Goal: Information Seeking & Learning: Learn about a topic

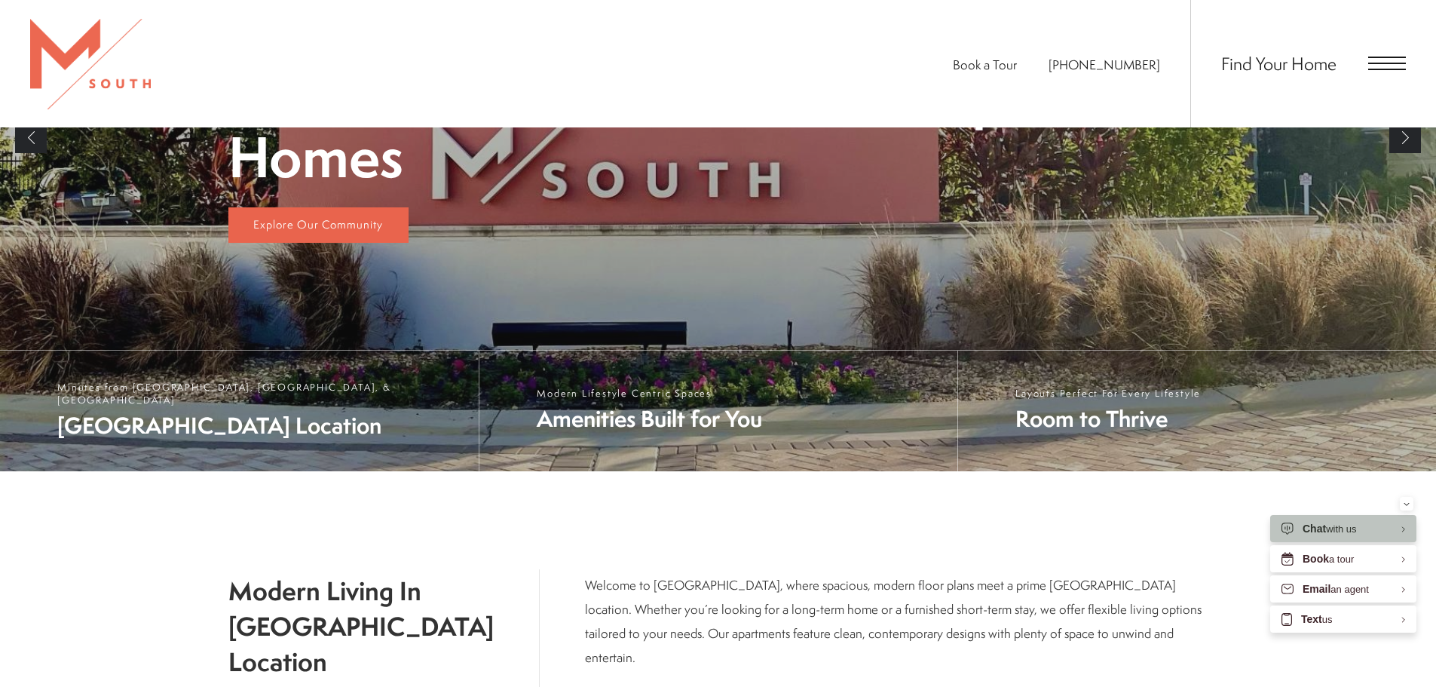
scroll to position [452, 0]
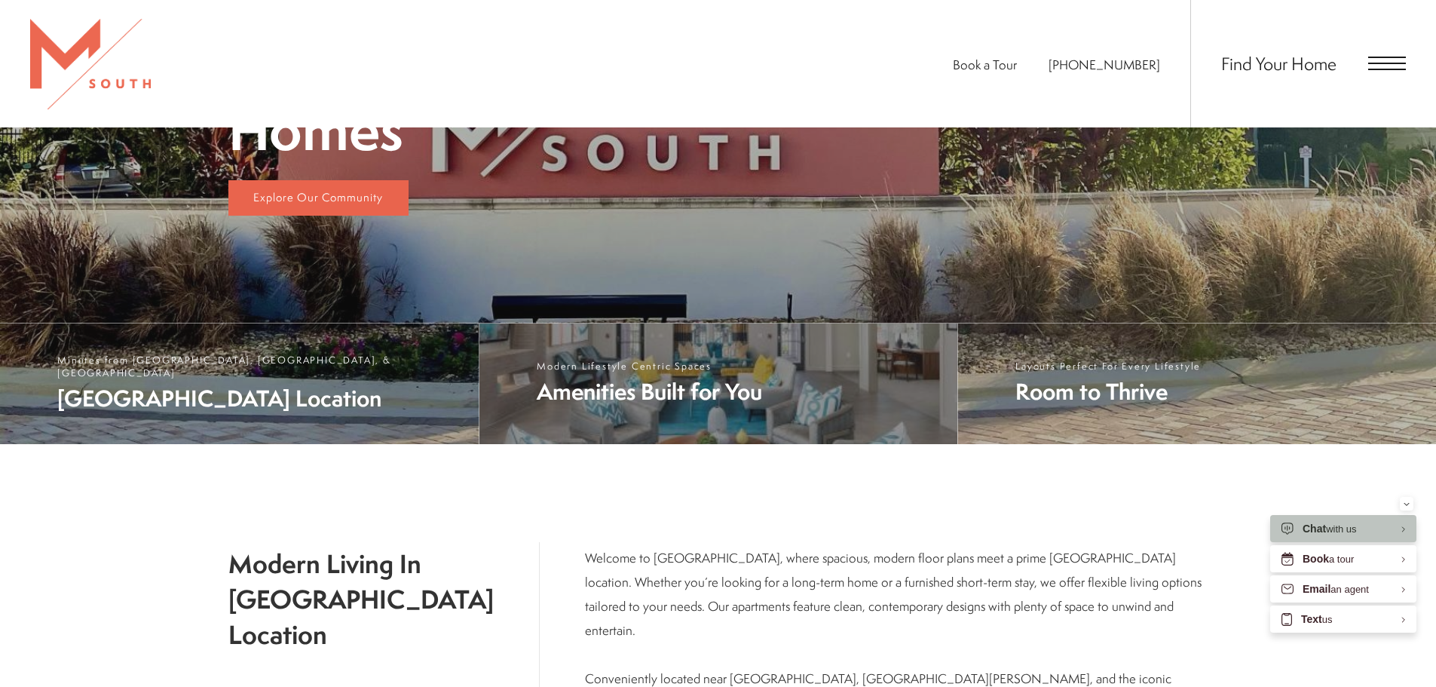
click at [711, 387] on span "Amenities Built for You" at bounding box center [649, 391] width 225 height 31
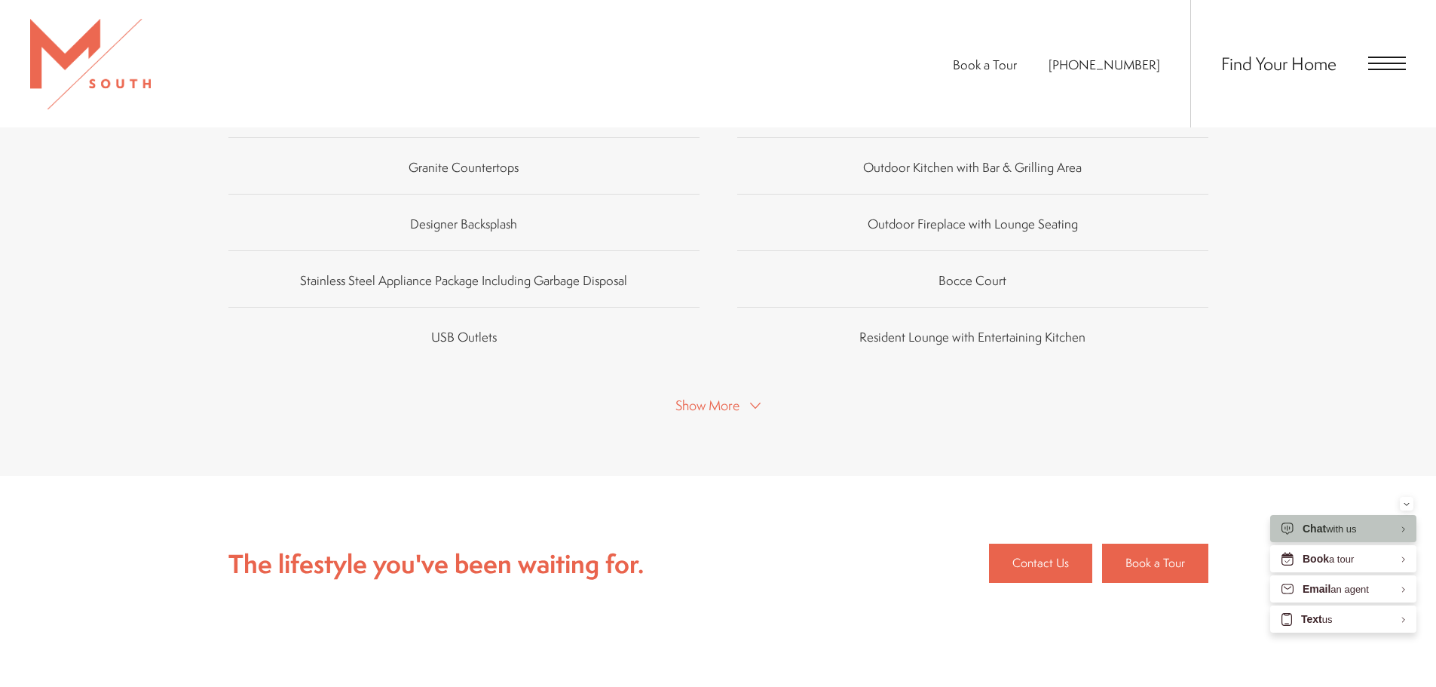
scroll to position [1206, 0]
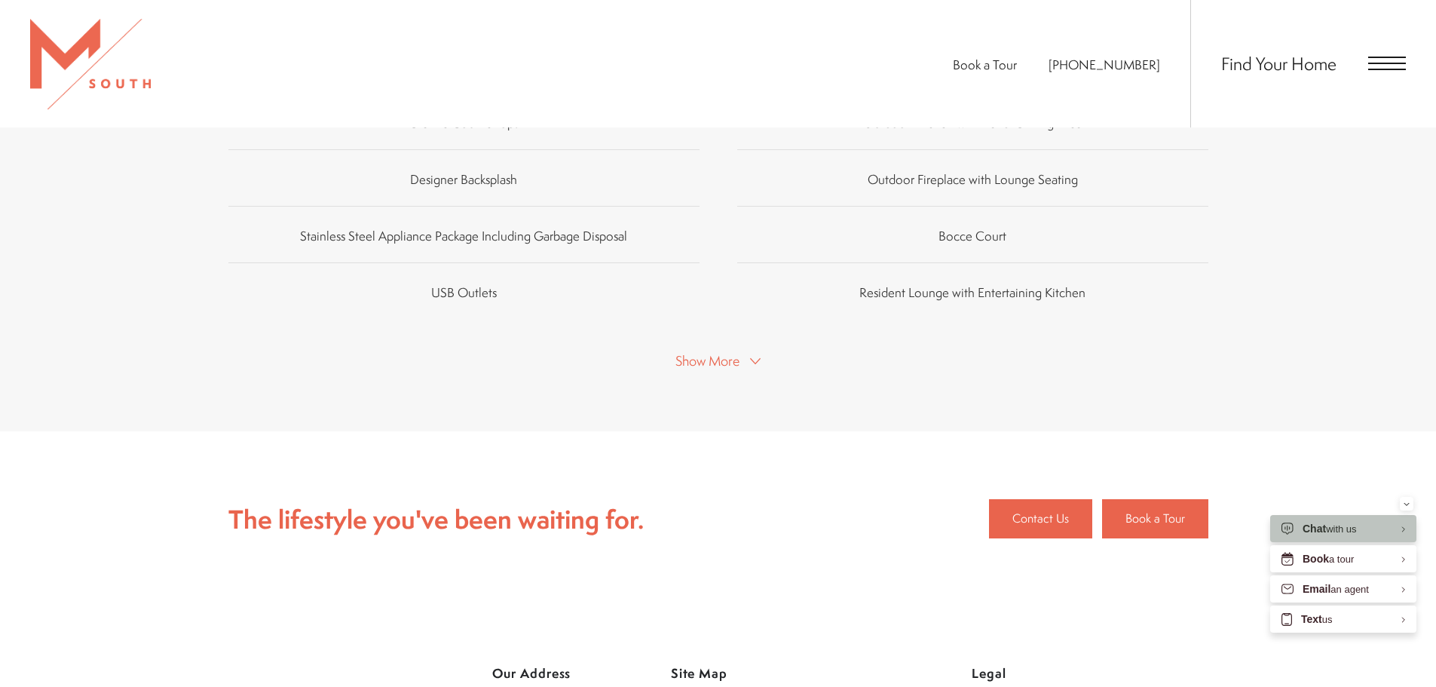
click at [730, 351] on span "Show More" at bounding box center [707, 360] width 64 height 19
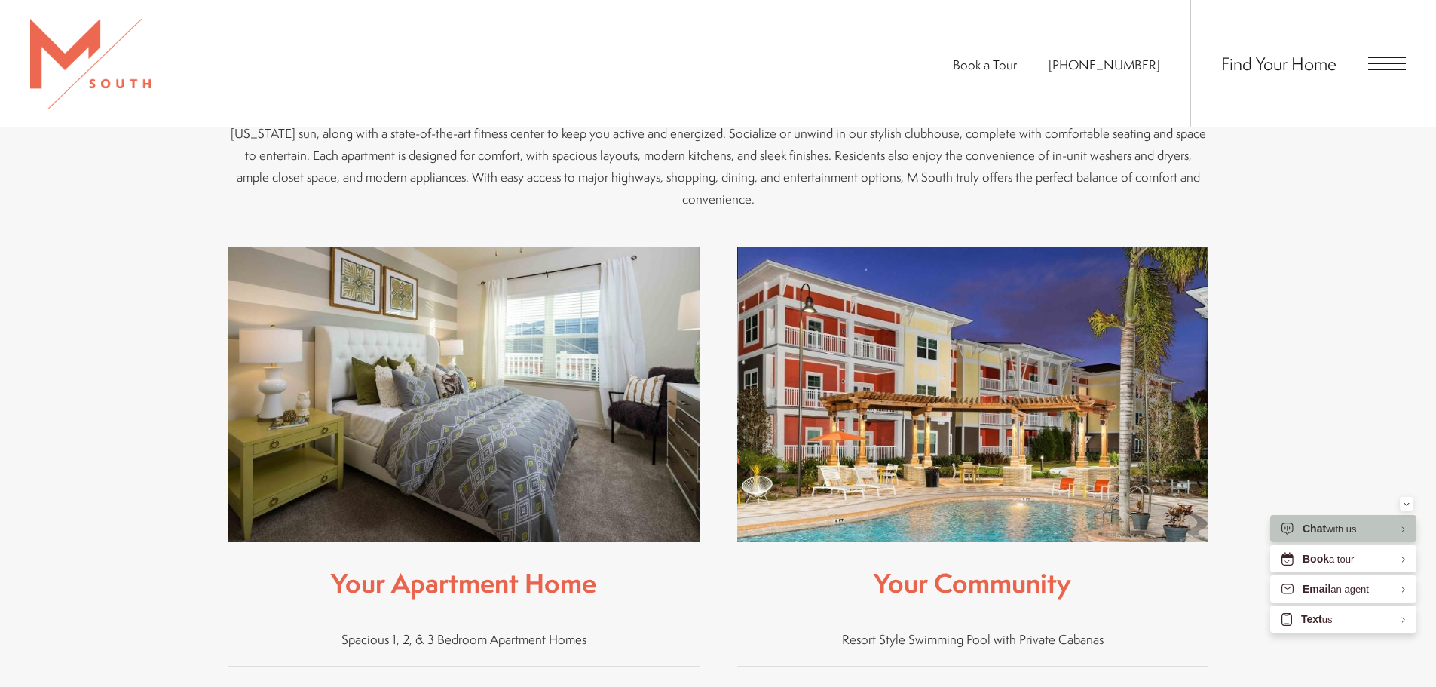
scroll to position [603, 0]
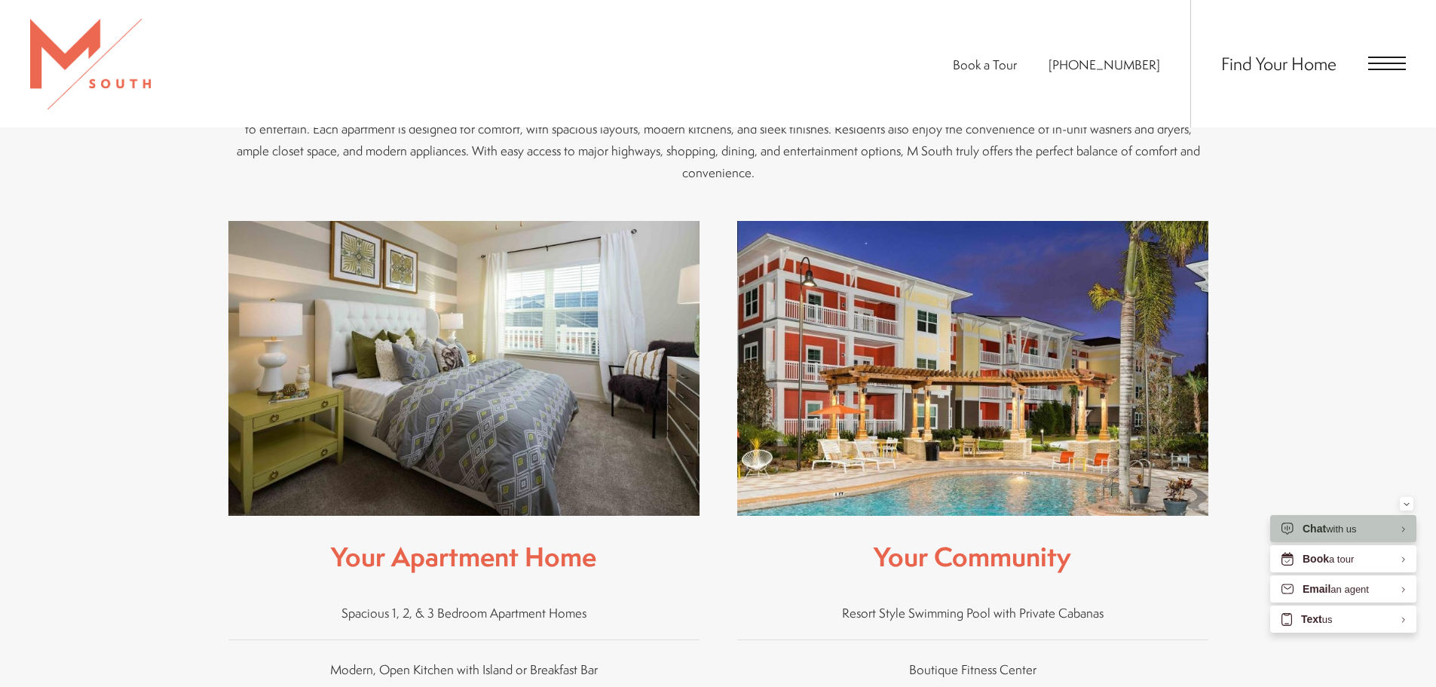
click at [481, 393] on img at bounding box center [463, 368] width 471 height 295
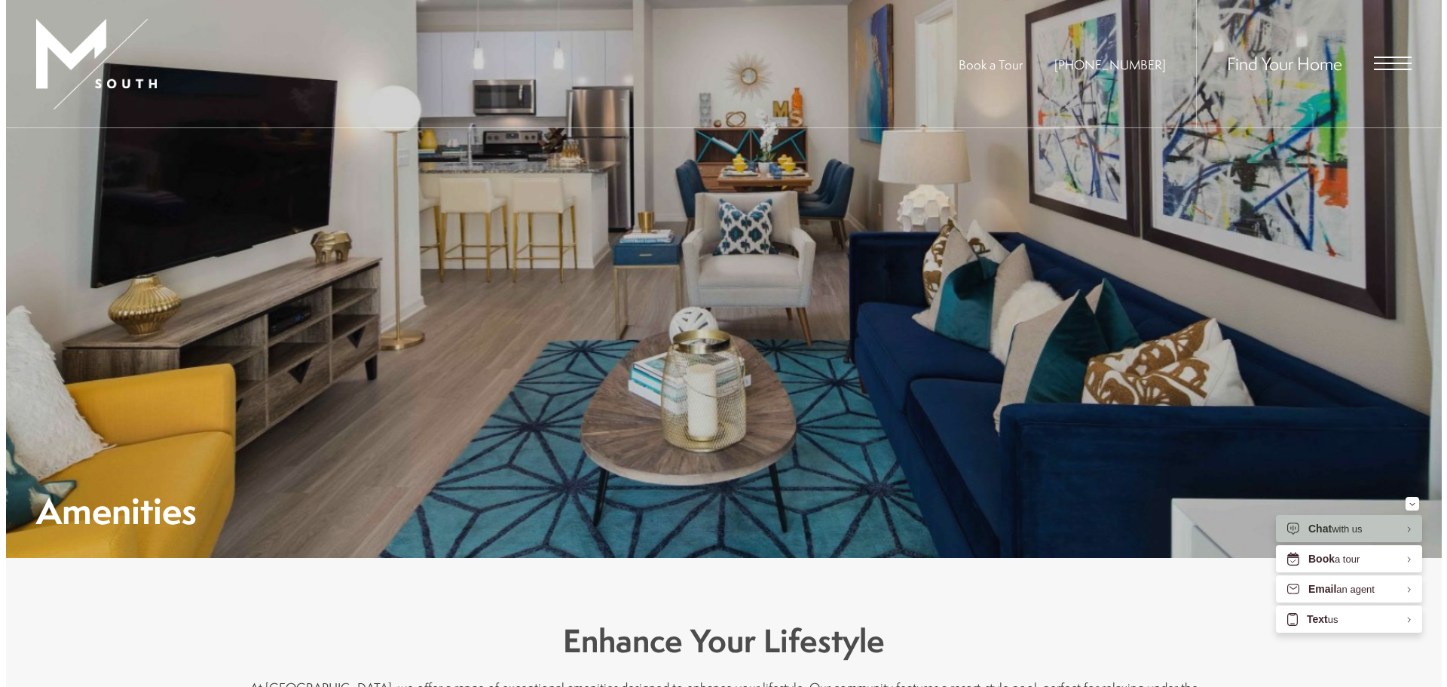
scroll to position [0, 0]
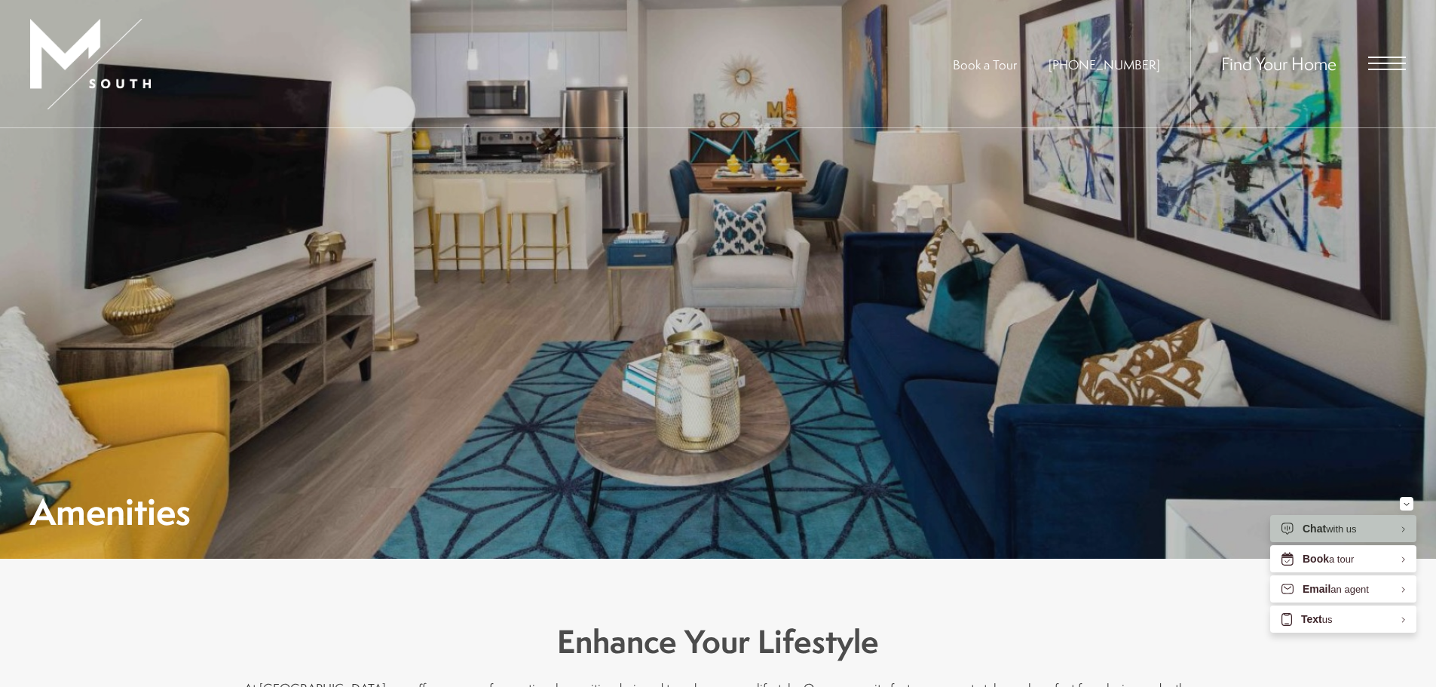
click at [1376, 57] on span "Open Menu" at bounding box center [1387, 58] width 38 height 2
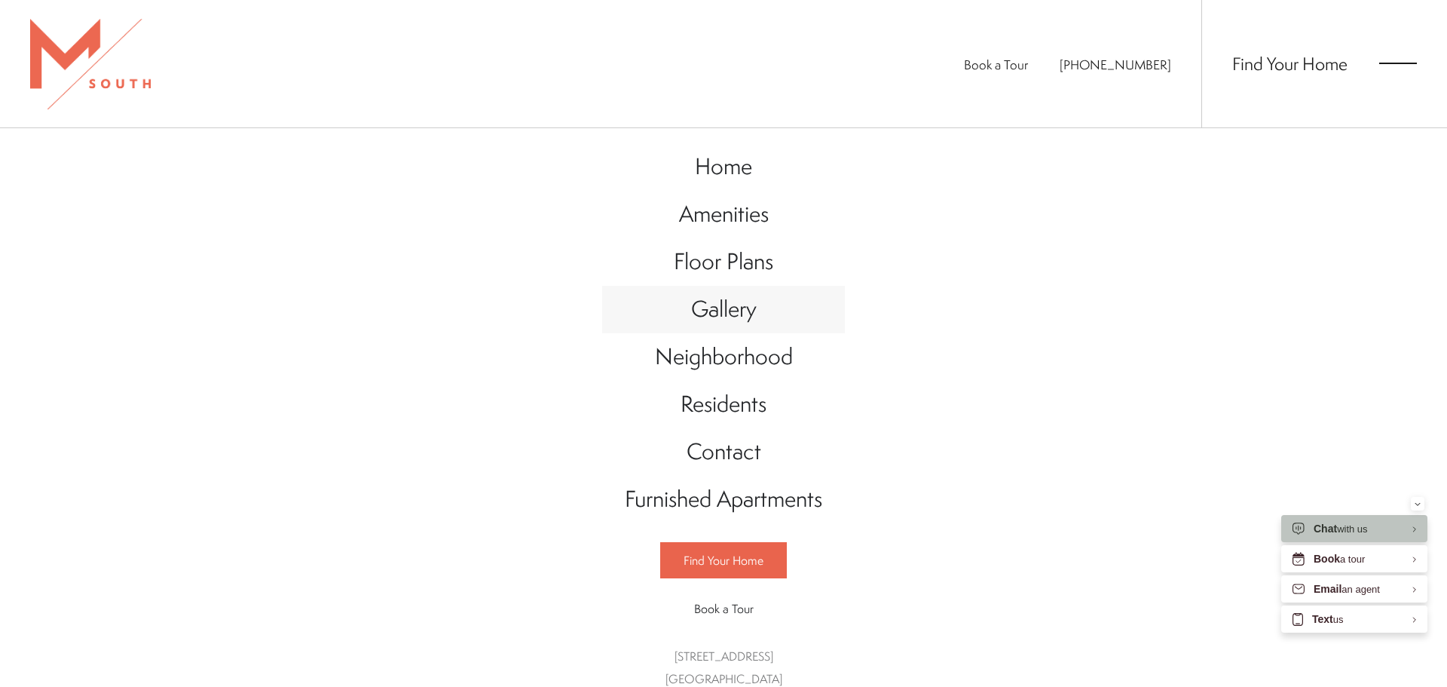
click at [724, 320] on span "Gallery" at bounding box center [724, 308] width 66 height 31
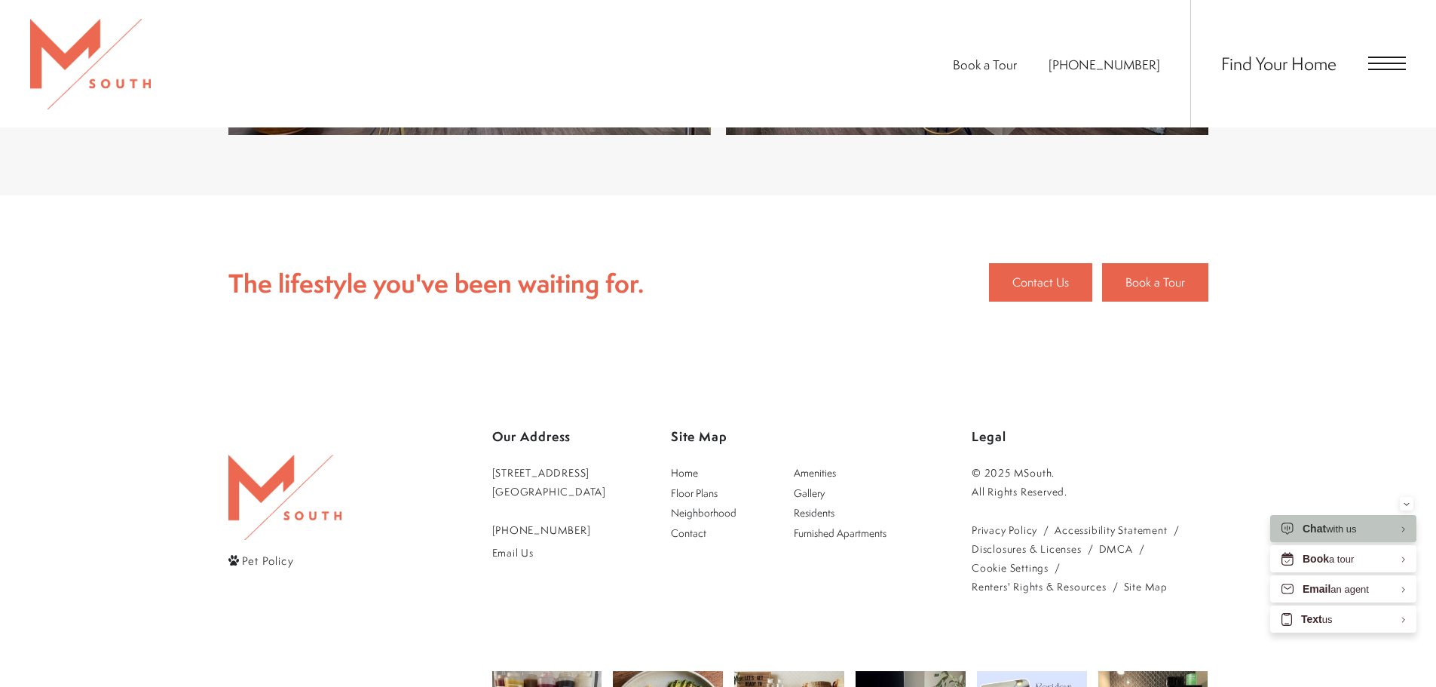
scroll to position [3694, 0]
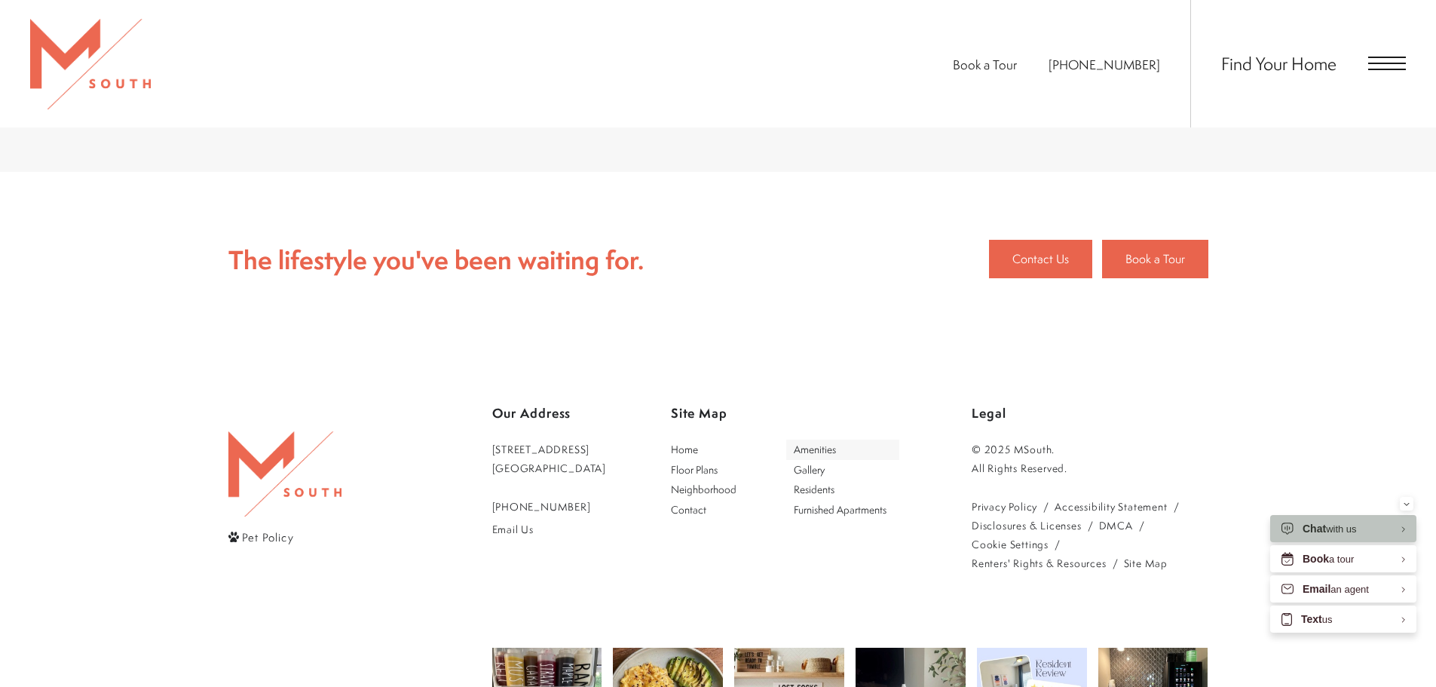
click at [829, 449] on span "Amenities" at bounding box center [815, 449] width 42 height 14
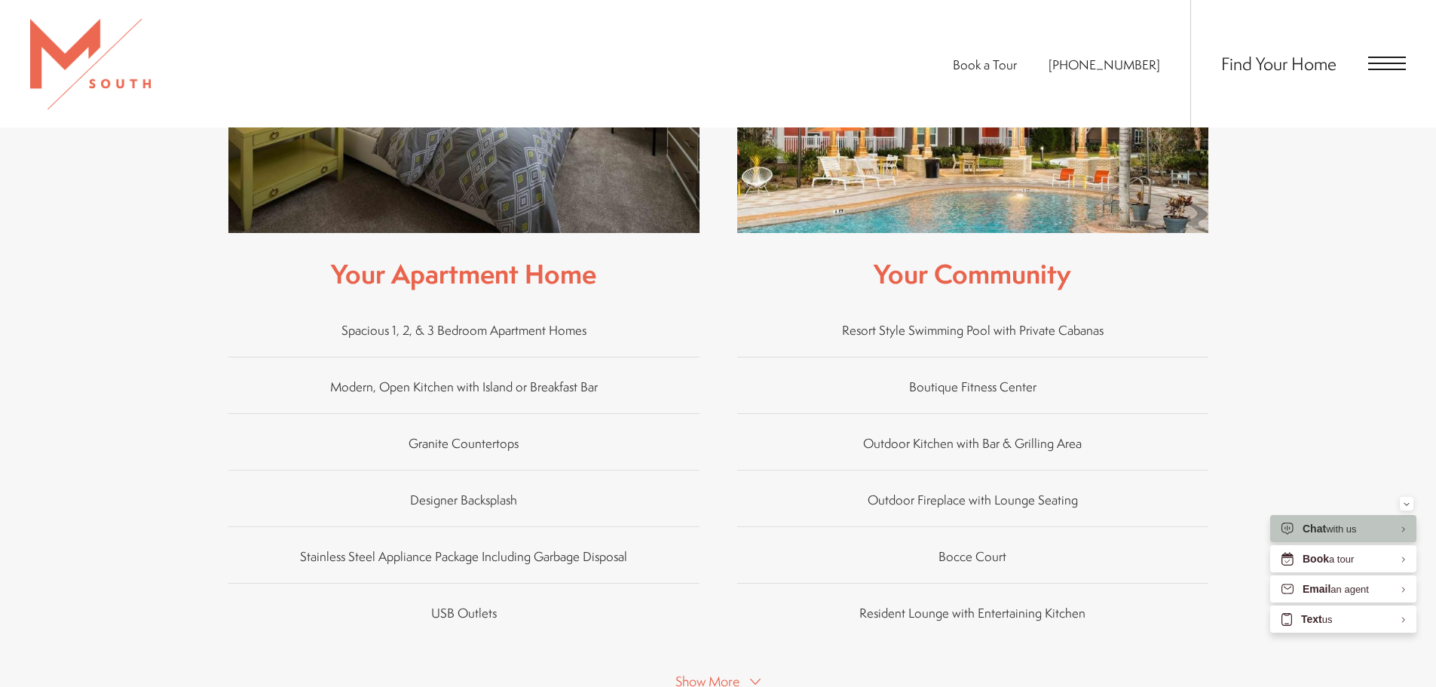
scroll to position [980, 0]
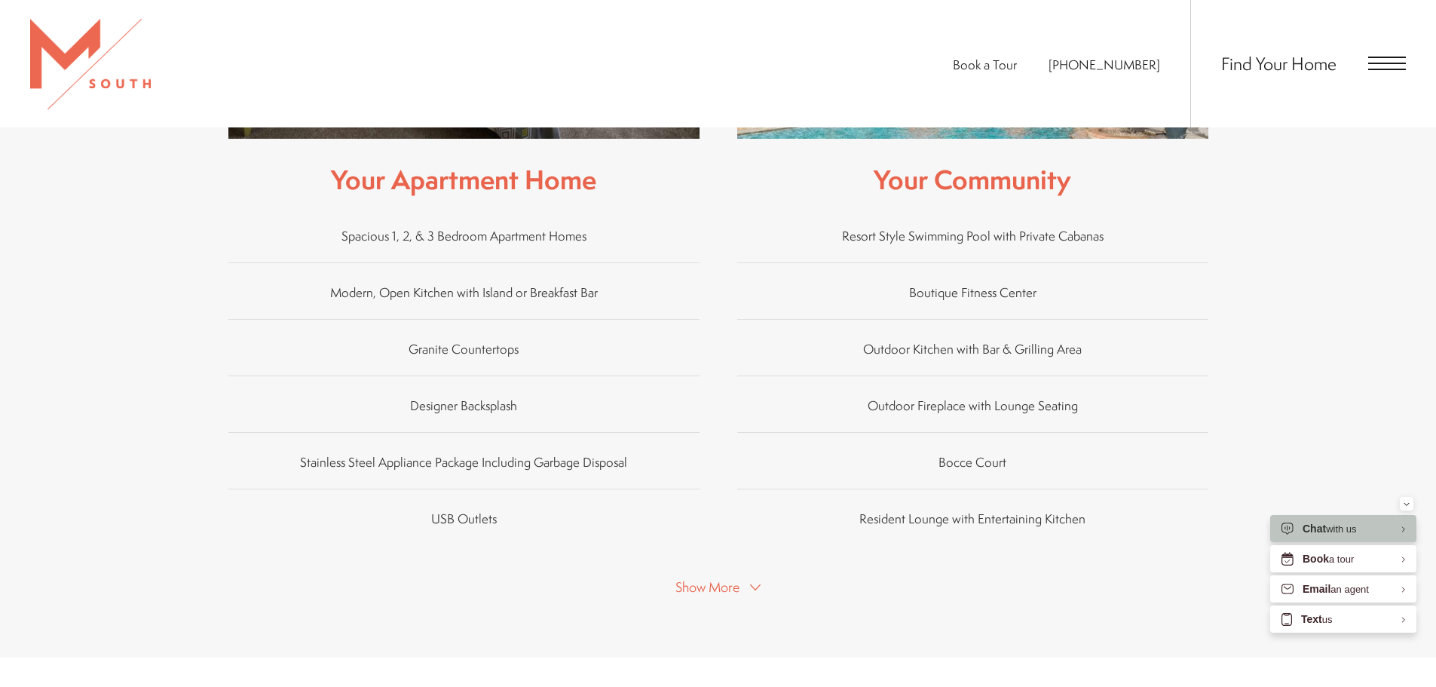
click at [718, 577] on span "Show More" at bounding box center [707, 586] width 64 height 19
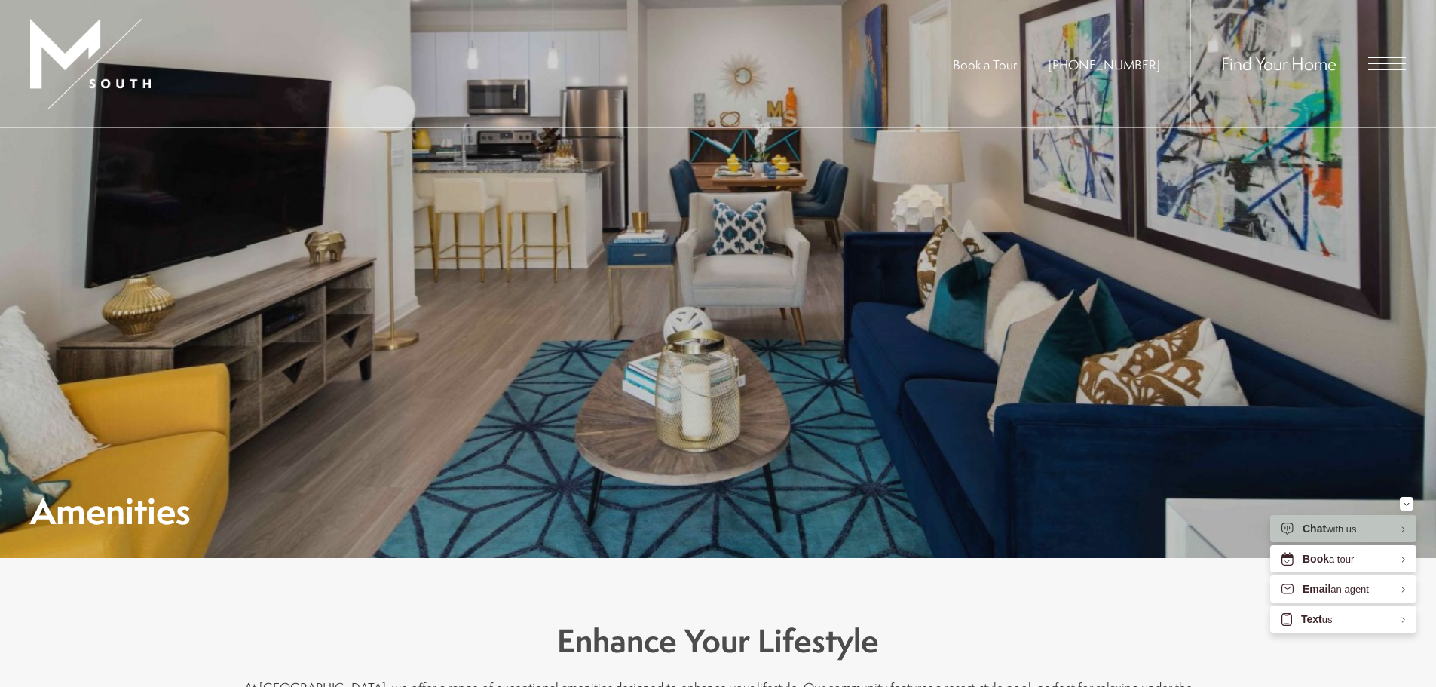
scroll to position [0, 0]
